Goal: Entertainment & Leisure: Browse casually

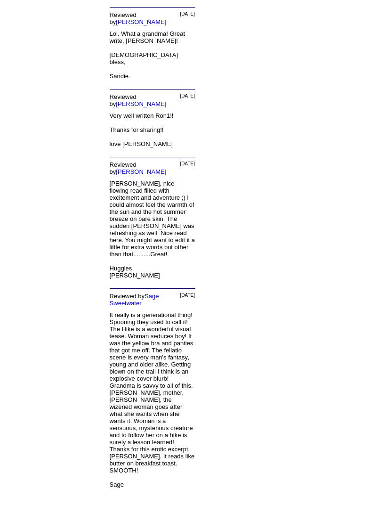
scroll to position [5015, 0]
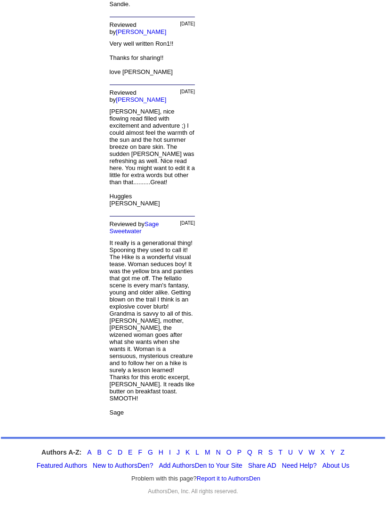
click at [238, 456] on link "P" at bounding box center [240, 453] width 4 height 8
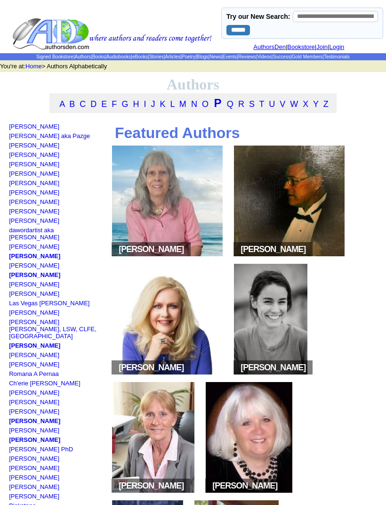
click at [161, 54] on link "Stories" at bounding box center [156, 56] width 15 height 5
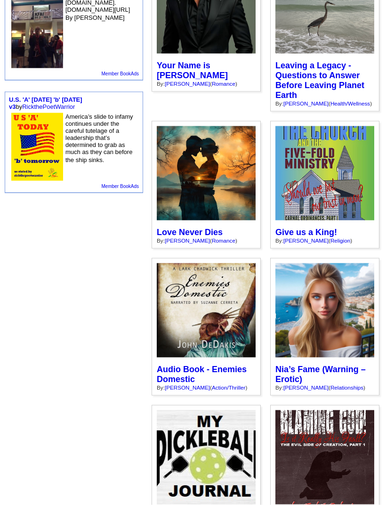
scroll to position [893, 0]
click at [0, 0] on div "Admit it, we all have erotic dreams. I had this one the other night and it begg…" at bounding box center [0, 0] width 0 height 0
click at [315, 381] on link "Nia’s Fame (Warning – Erotic)" at bounding box center [321, 373] width 90 height 19
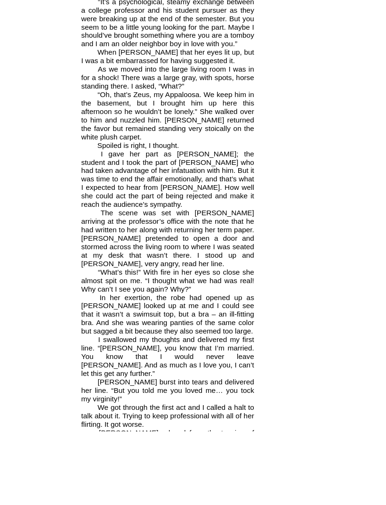
scroll to position [2345, 0]
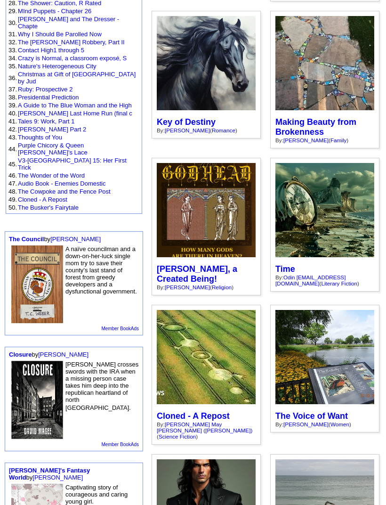
scroll to position [392, 0]
